Goal: Transaction & Acquisition: Obtain resource

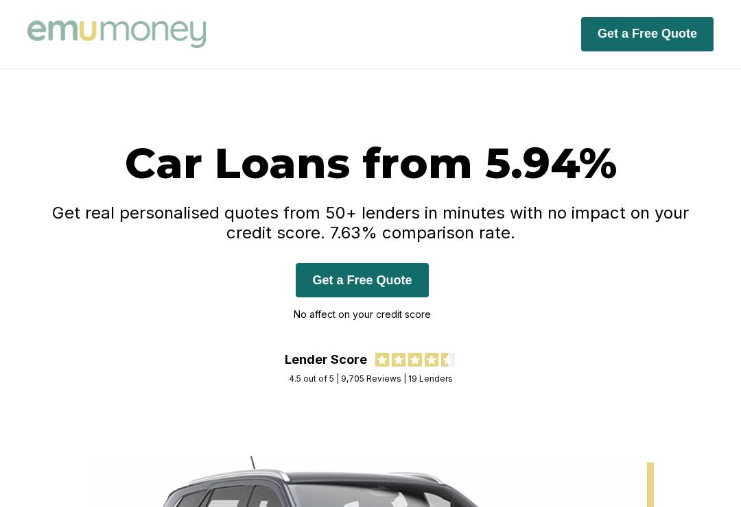
scroll to position [96, 0]
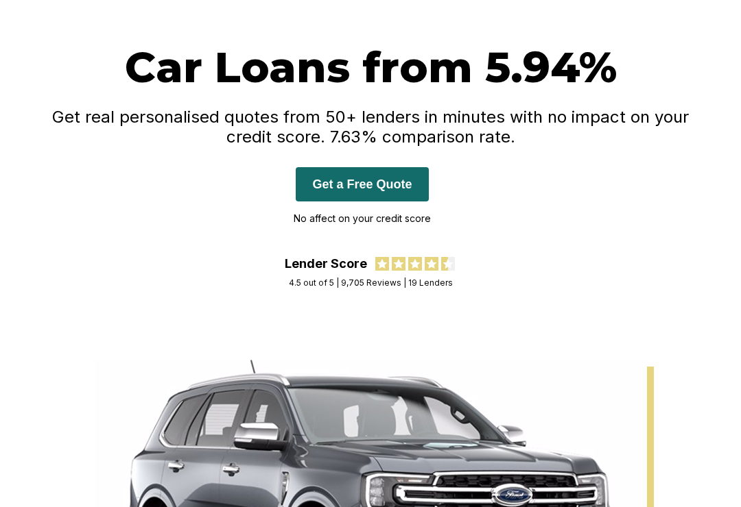
click at [331, 173] on button "Get a Free Quote" at bounding box center [362, 184] width 132 height 34
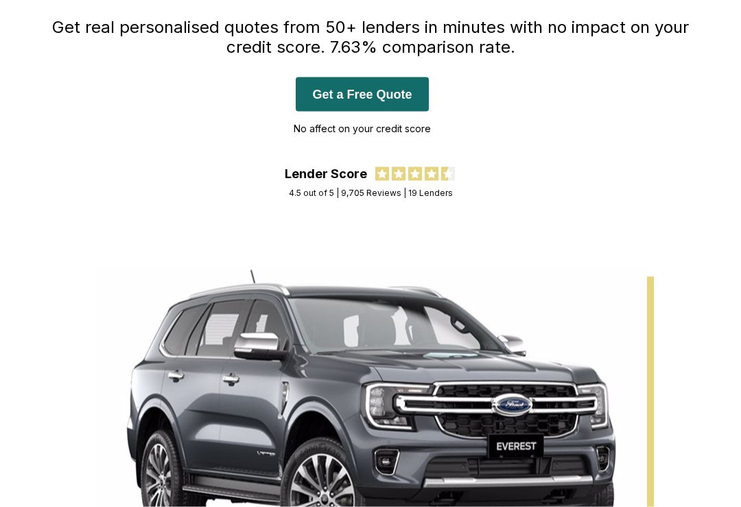
scroll to position [0, 0]
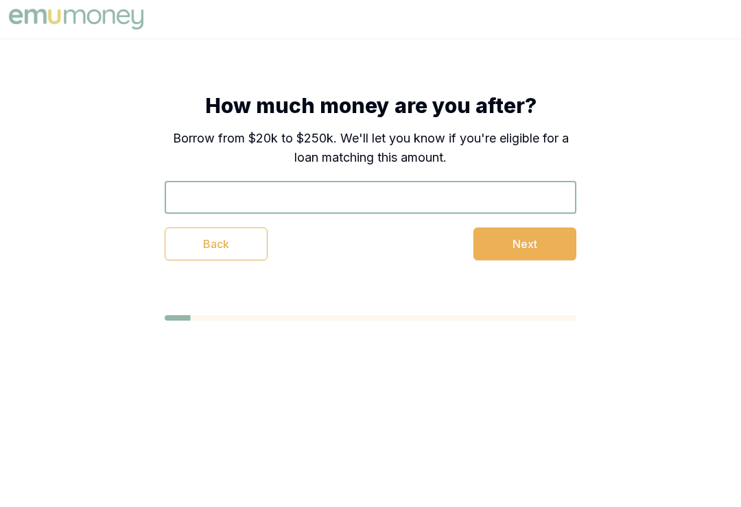
click at [189, 239] on button "Back" at bounding box center [216, 244] width 103 height 33
click at [186, 192] on input "text" at bounding box center [370, 197] width 411 height 33
click at [505, 251] on button "Next" at bounding box center [524, 244] width 103 height 33
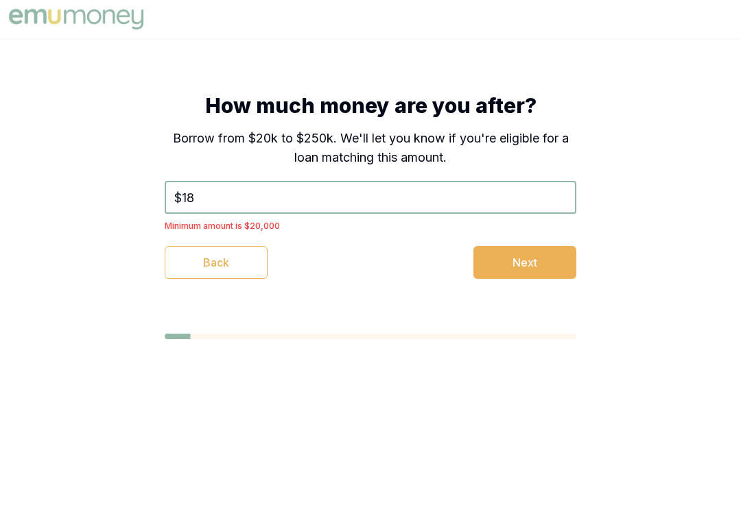
type input "$1"
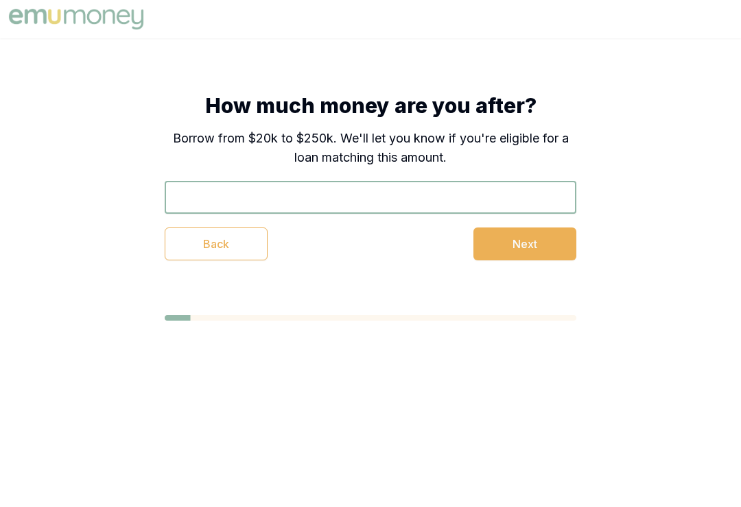
click at [211, 256] on button "Back" at bounding box center [216, 244] width 103 height 33
